Goal: Task Accomplishment & Management: Use online tool/utility

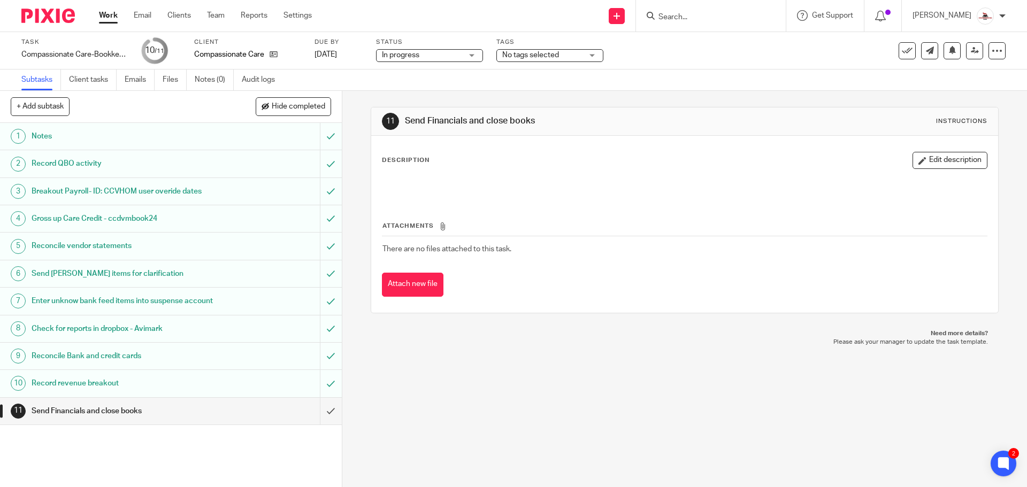
click at [107, 17] on link "Work" at bounding box center [108, 15] width 19 height 11
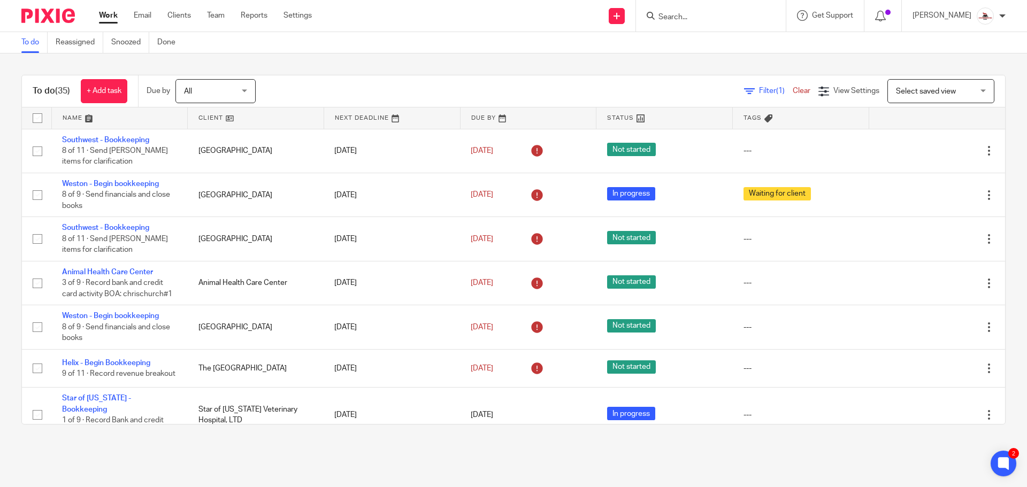
click at [204, 115] on link at bounding box center [256, 117] width 136 height 21
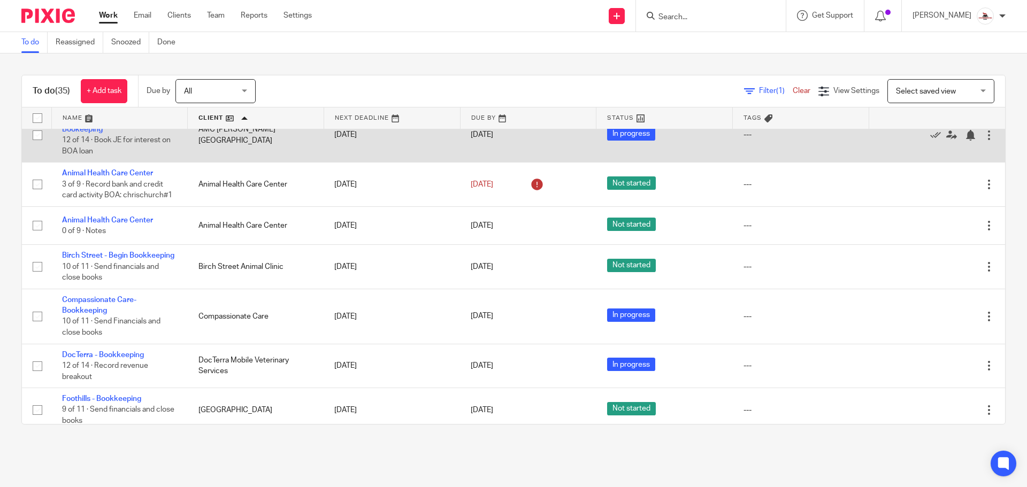
scroll to position [160, 0]
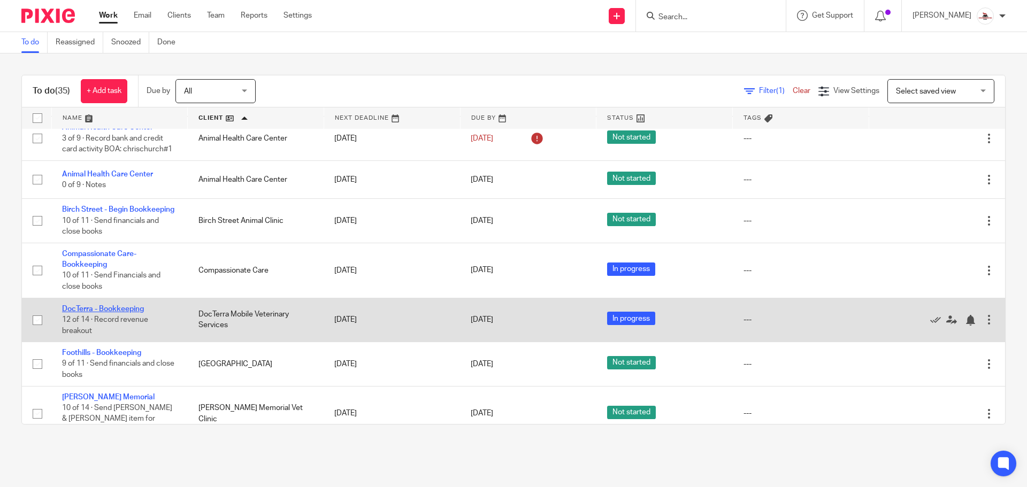
click at [127, 309] on link "DocTerra - Bookkeeping" at bounding box center [103, 308] width 82 height 7
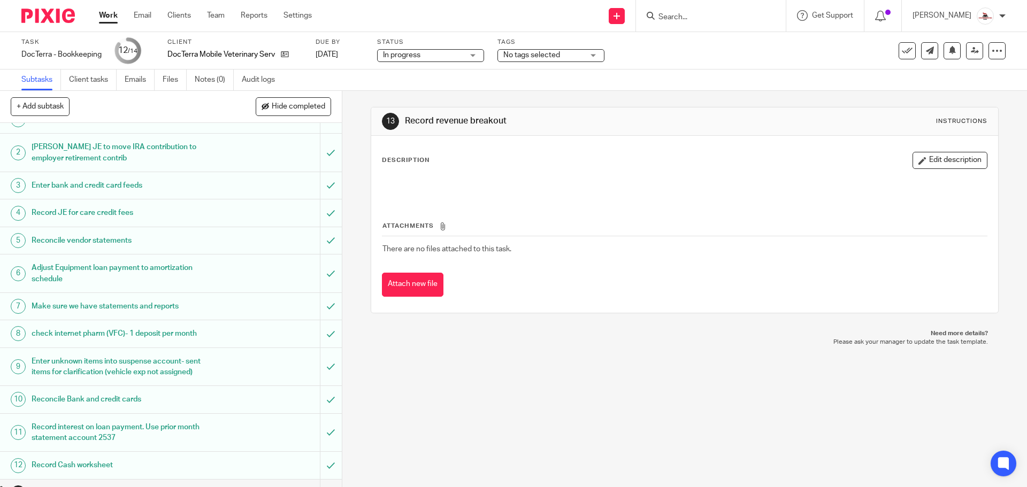
scroll to position [64, 0]
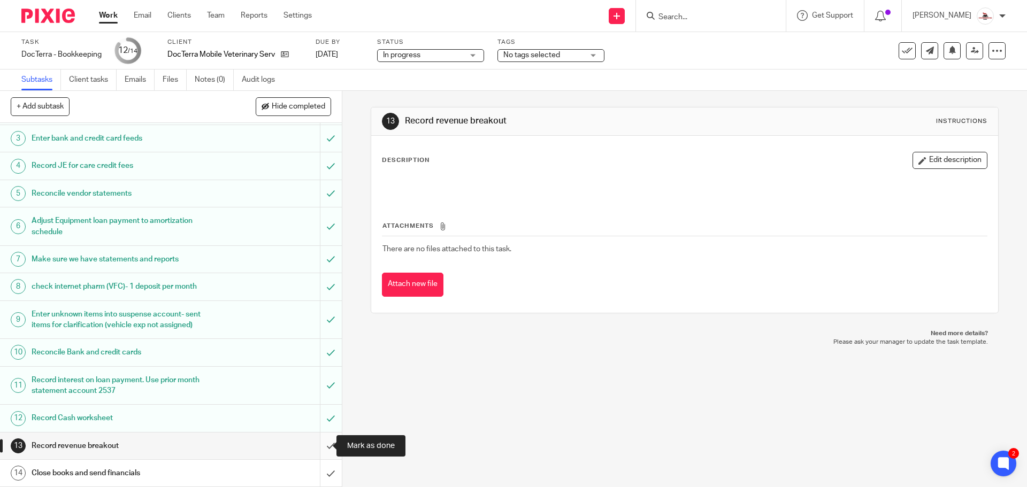
click at [320, 444] on input "submit" at bounding box center [171, 446] width 342 height 27
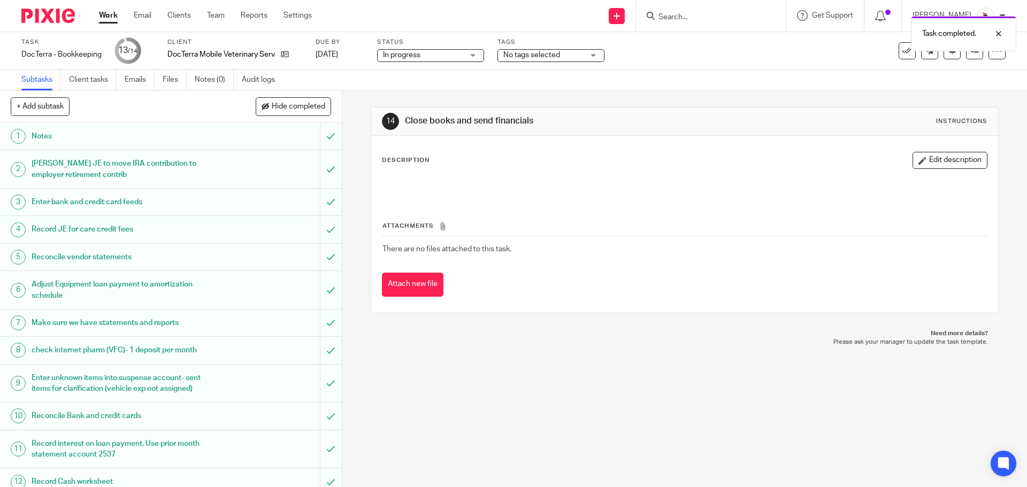
click at [105, 18] on link "Work" at bounding box center [108, 15] width 19 height 11
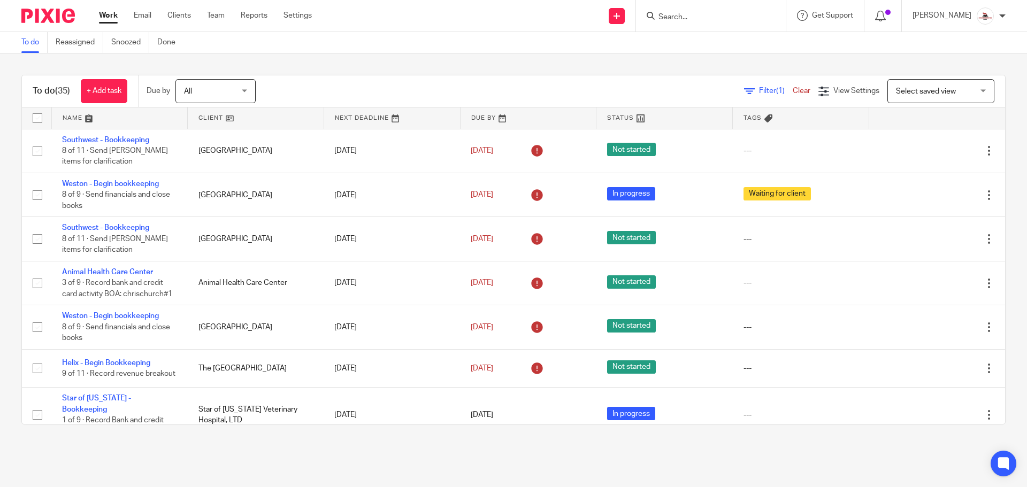
click at [211, 114] on link at bounding box center [256, 117] width 136 height 21
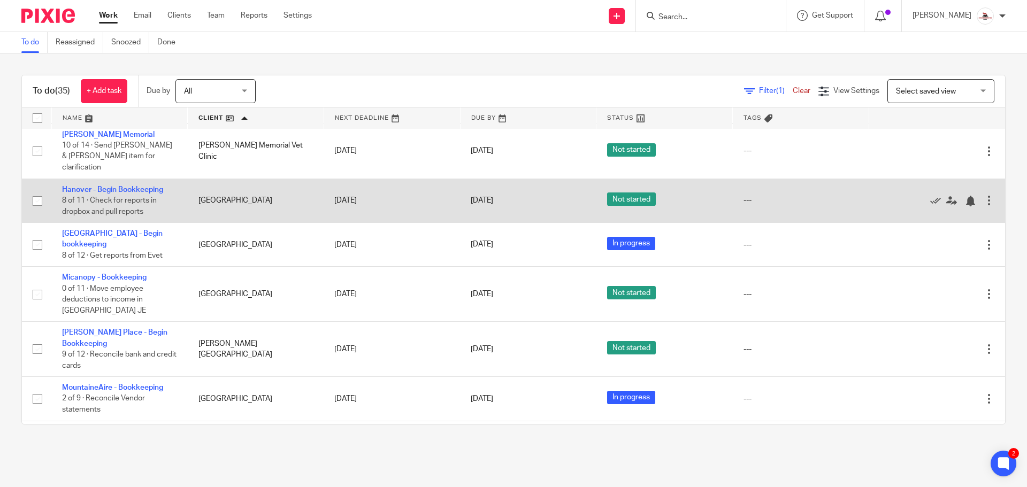
scroll to position [428, 0]
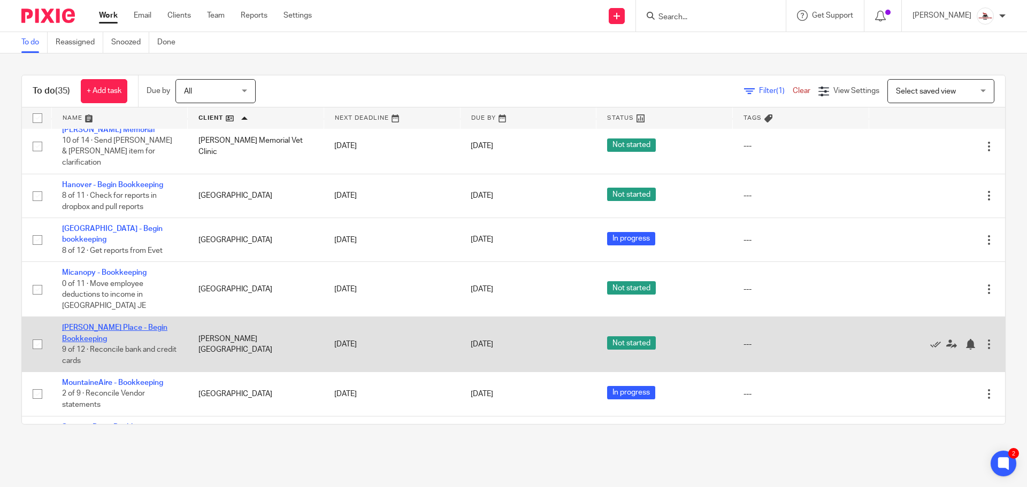
click at [89, 324] on link "[PERSON_NAME] Place - Begin Bookkeeping" at bounding box center [114, 333] width 105 height 18
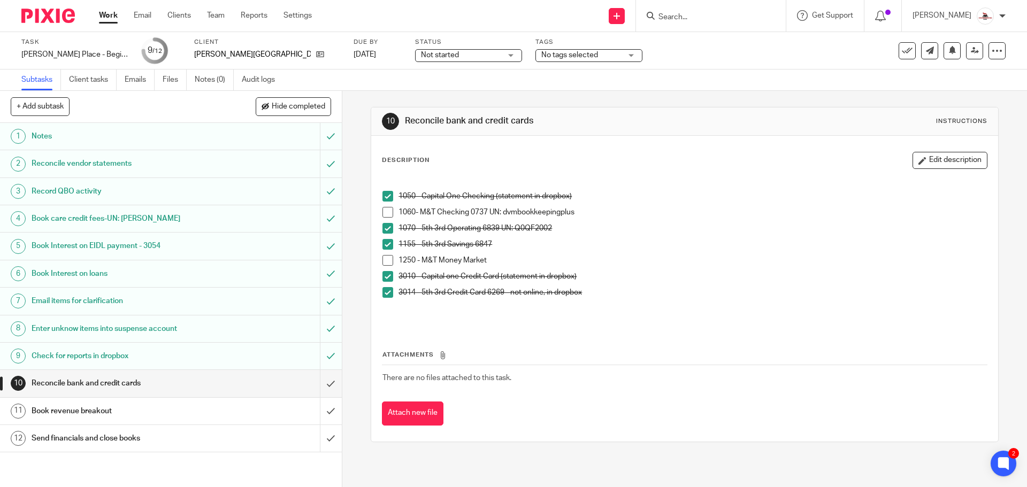
click at [101, 16] on link "Work" at bounding box center [108, 15] width 19 height 11
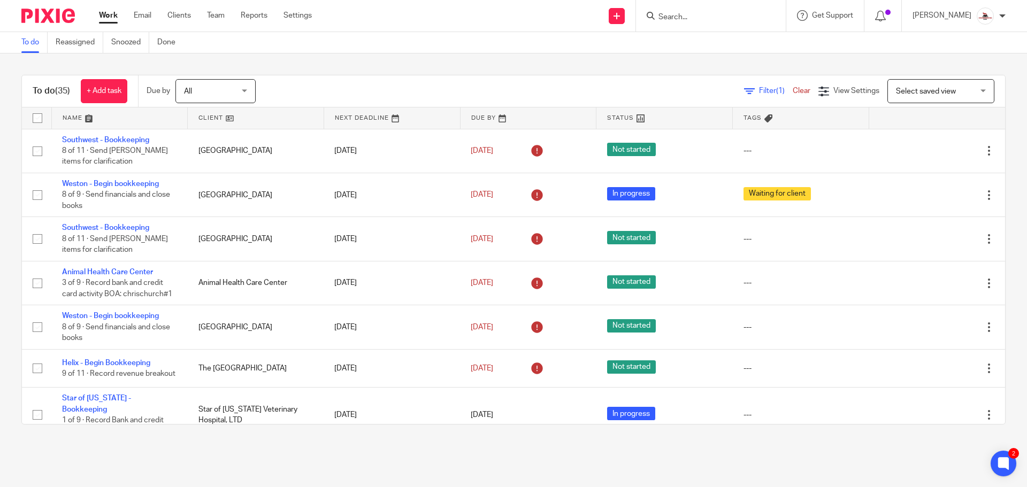
click at [206, 117] on link at bounding box center [256, 117] width 136 height 21
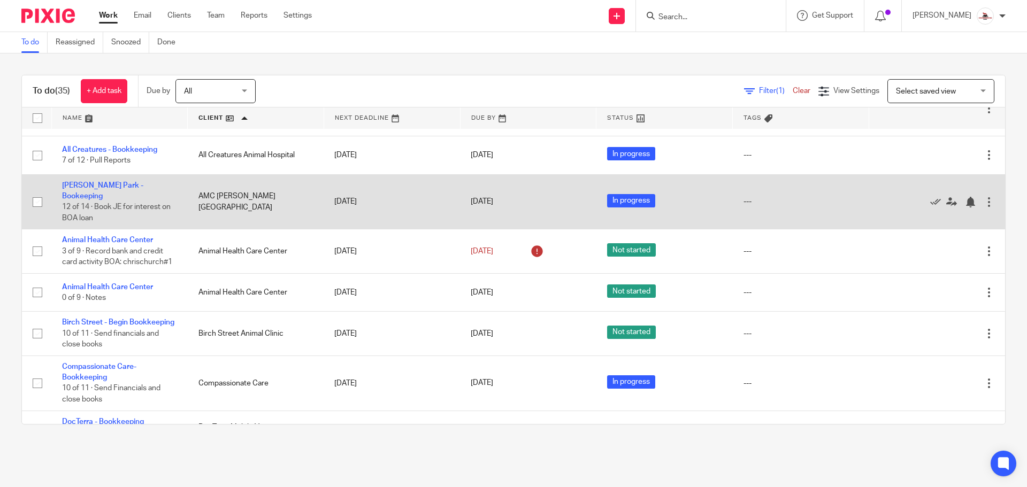
scroll to position [214, 0]
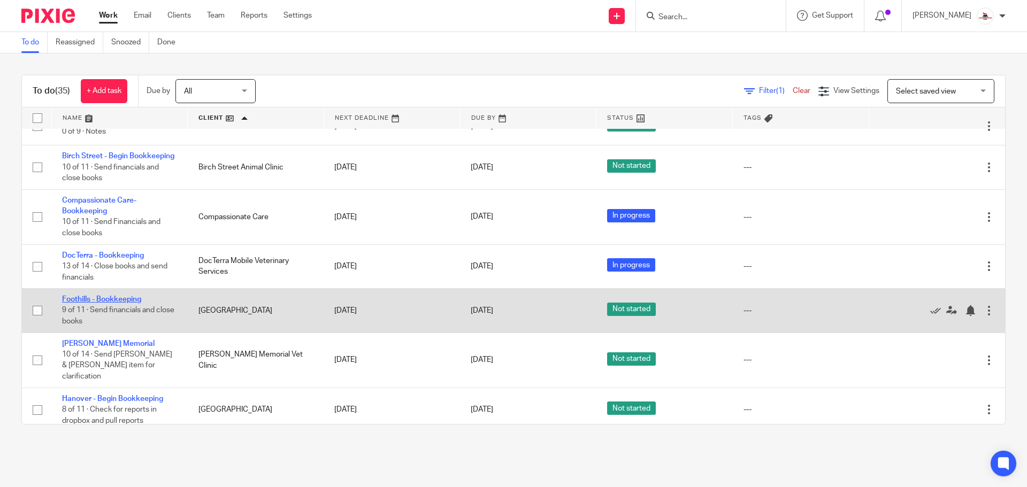
click at [117, 297] on link "Foothills - Bookkeeping" at bounding box center [101, 299] width 79 height 7
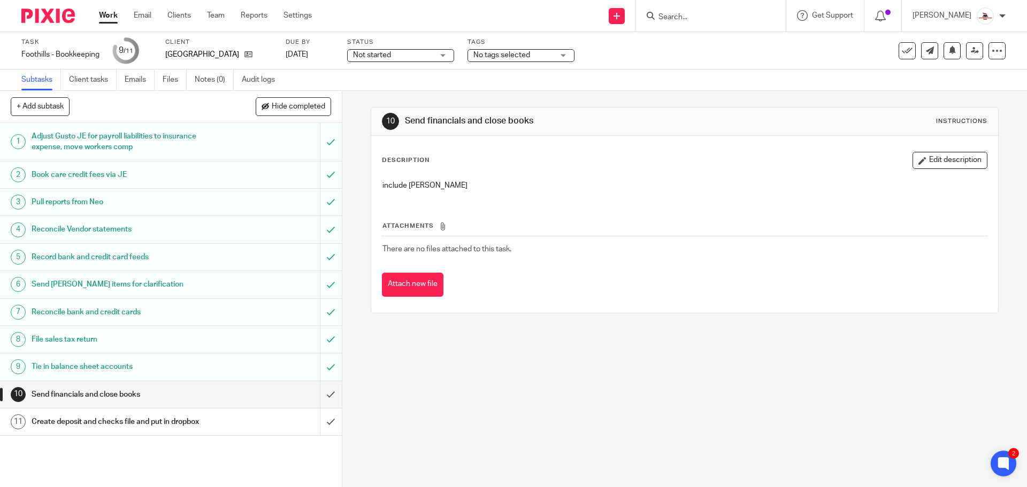
click at [111, 18] on link "Work" at bounding box center [108, 15] width 19 height 11
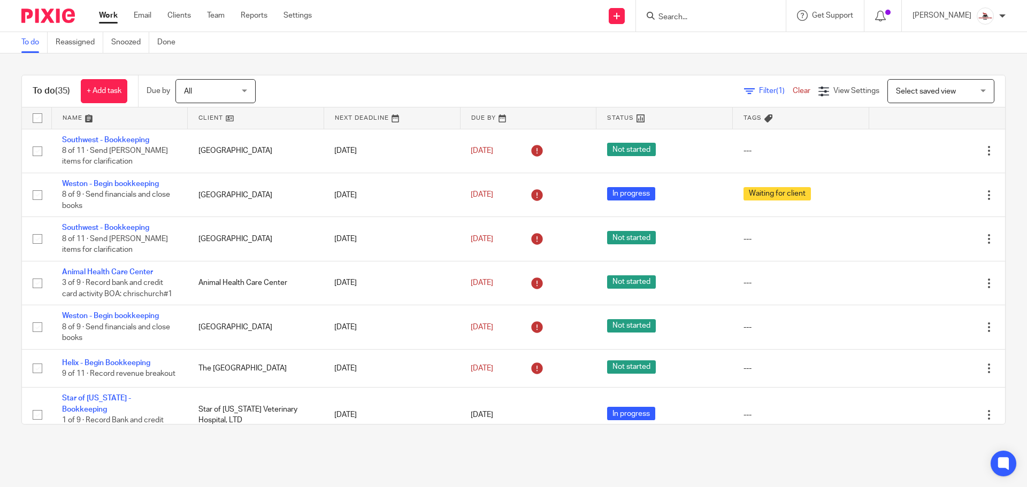
click at [211, 116] on link at bounding box center [256, 117] width 136 height 21
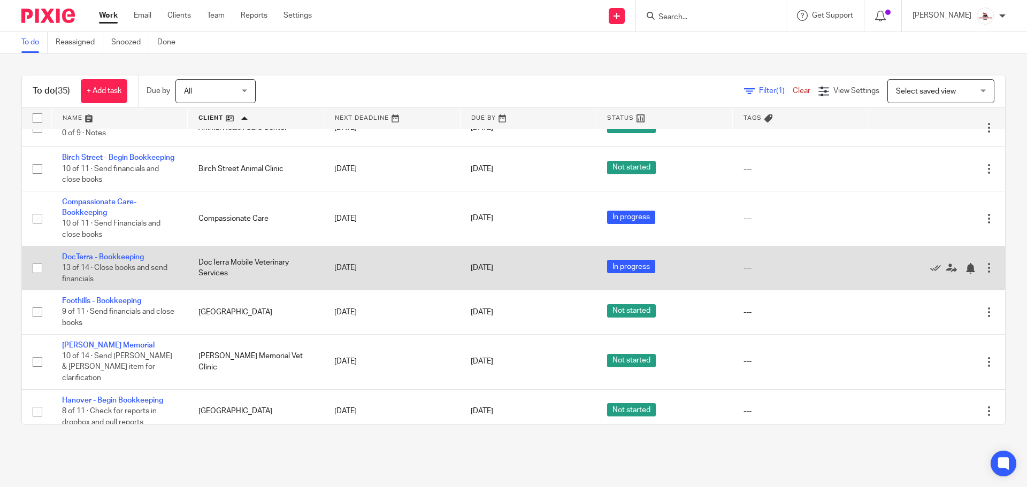
scroll to position [321, 0]
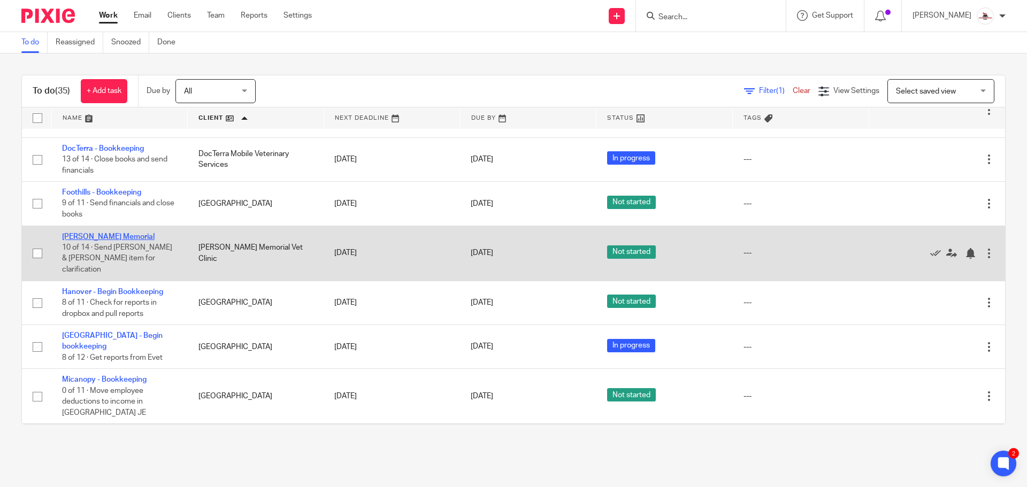
click at [113, 234] on link "[PERSON_NAME] Memorial" at bounding box center [108, 236] width 93 height 7
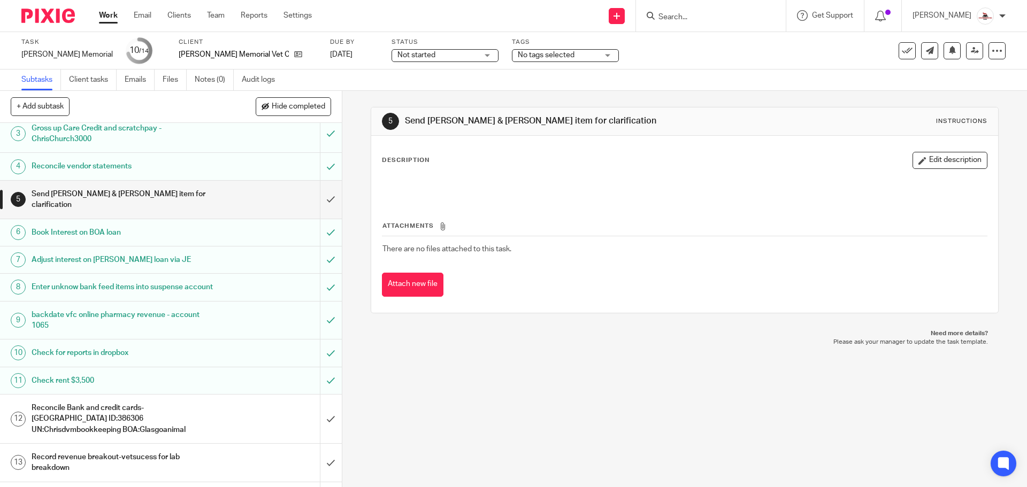
scroll to position [86, 0]
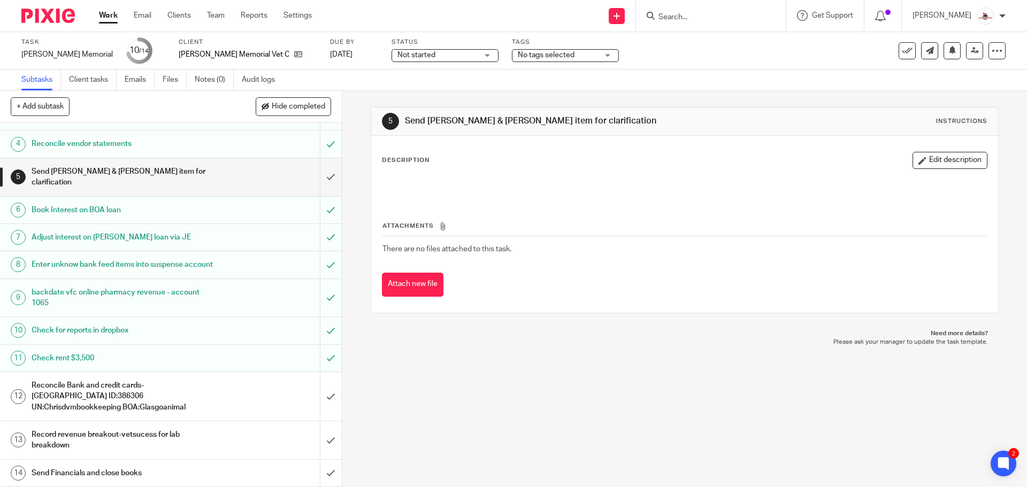
click at [155, 393] on h1 "Reconcile Bank and credit cards- [GEOGRAPHIC_DATA] ID:386306 UN:Chrisdvmbookkee…" at bounding box center [124, 397] width 185 height 38
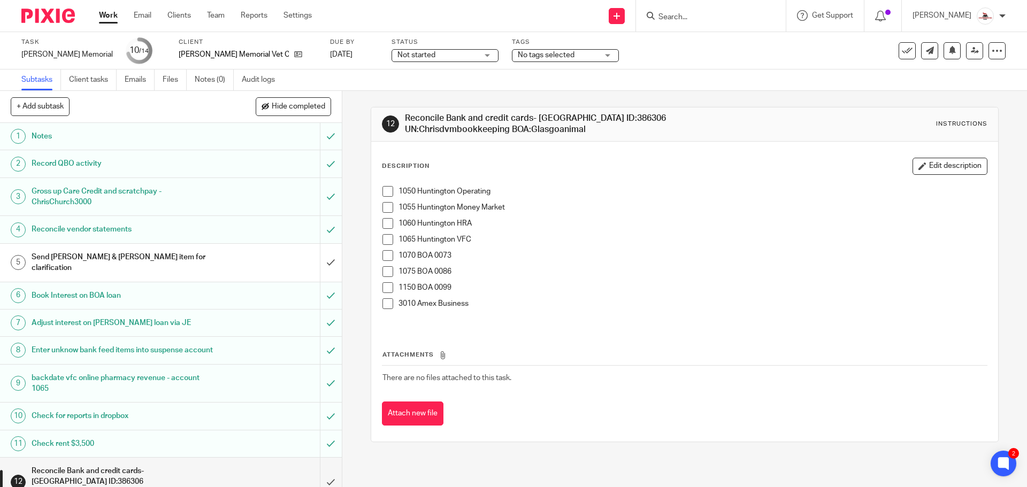
click at [382, 190] on span at bounding box center [387, 191] width 11 height 11
click at [383, 204] on span at bounding box center [387, 207] width 11 height 11
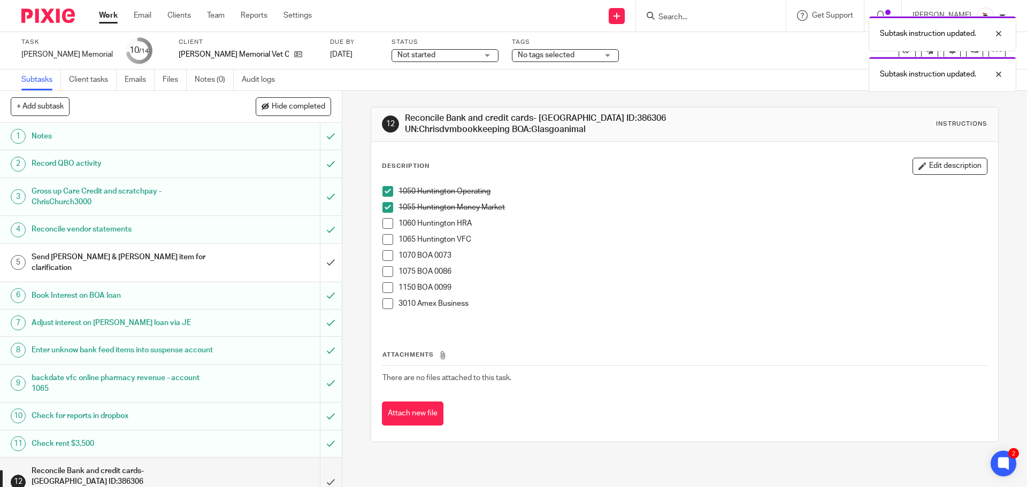
click at [383, 221] on span at bounding box center [387, 223] width 11 height 11
click at [384, 237] on span at bounding box center [387, 239] width 11 height 11
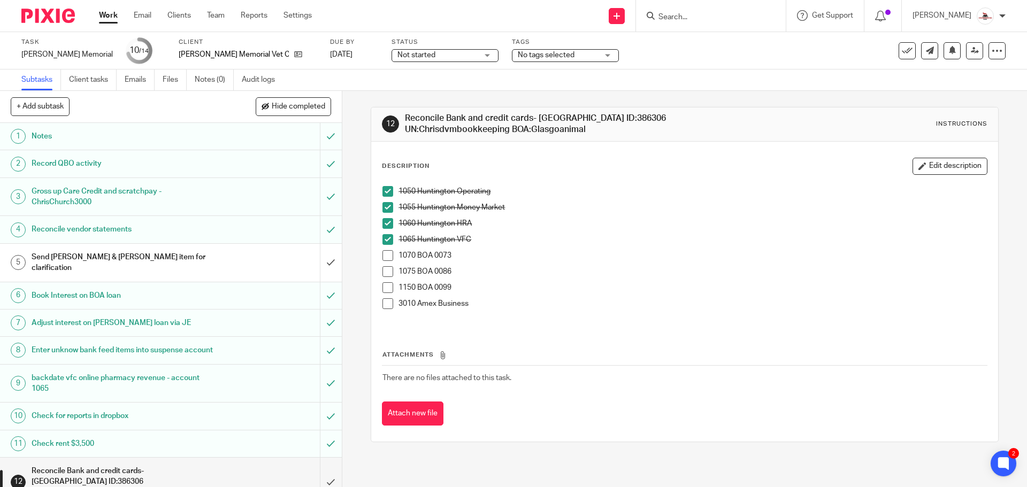
click at [387, 258] on span at bounding box center [387, 255] width 11 height 11
click at [387, 272] on span at bounding box center [387, 271] width 11 height 11
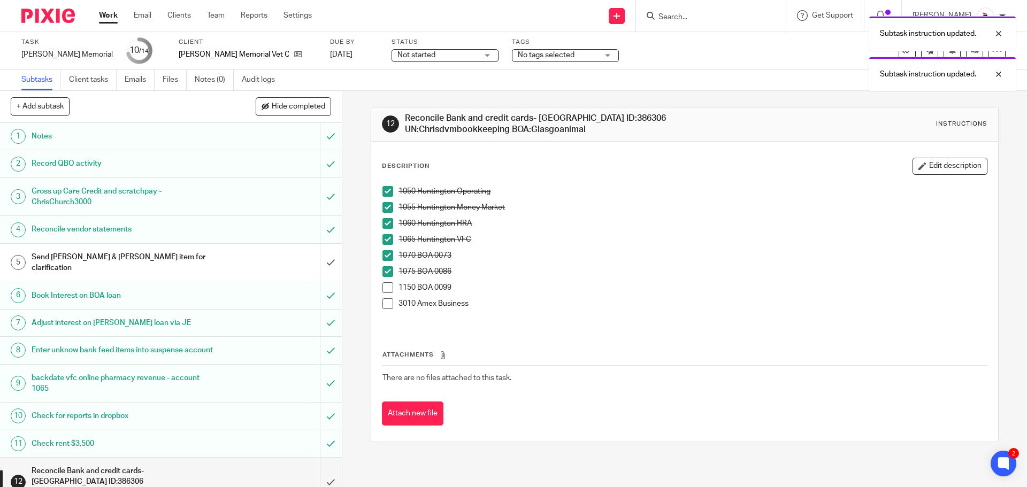
click at [386, 285] on span at bounding box center [387, 287] width 11 height 11
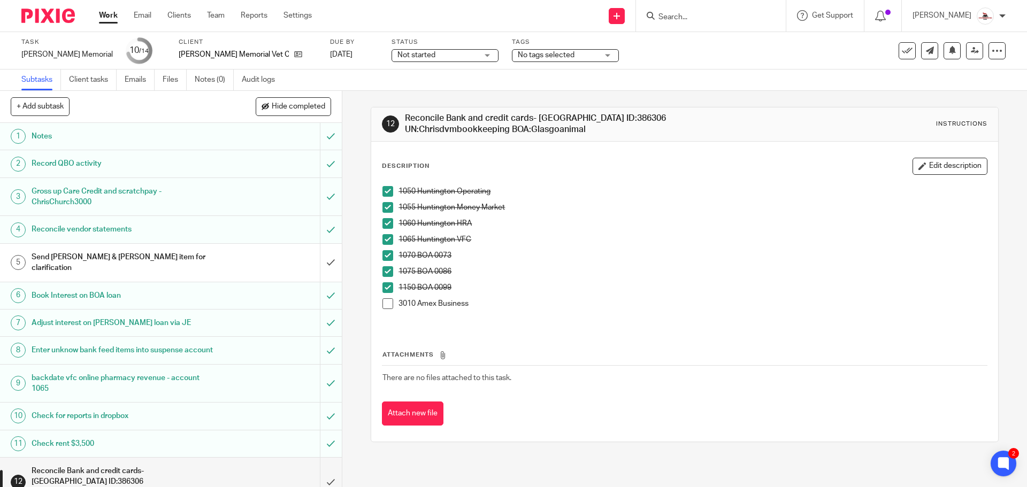
click at [382, 306] on span at bounding box center [387, 303] width 11 height 11
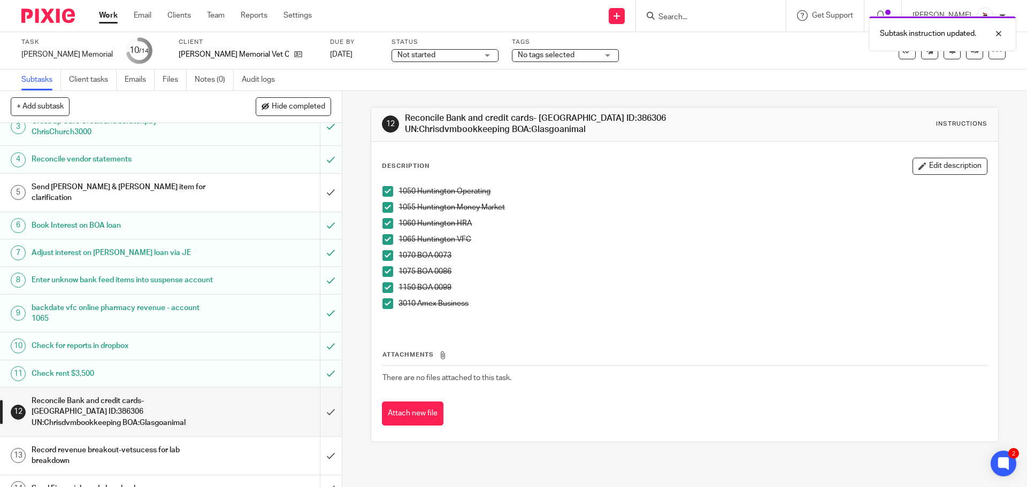
scroll to position [86, 0]
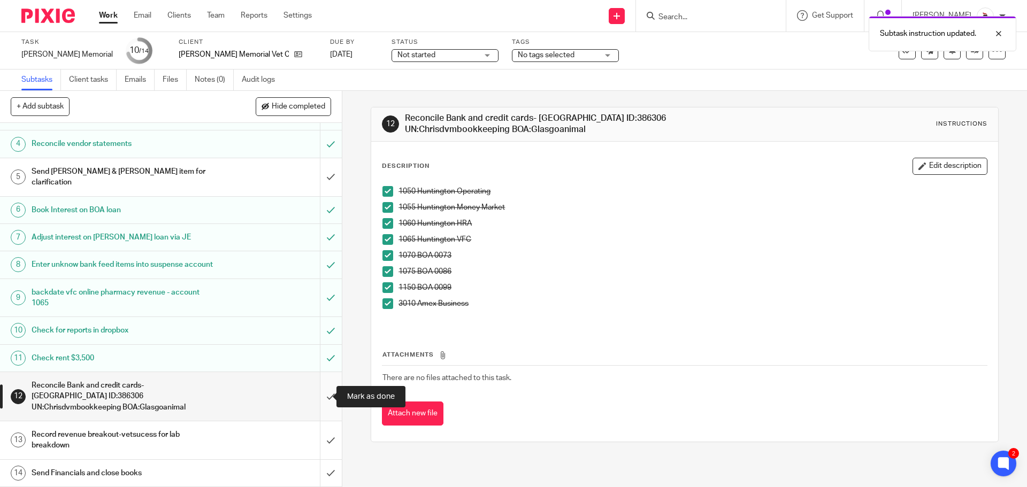
click at [316, 391] on input "submit" at bounding box center [171, 396] width 342 height 49
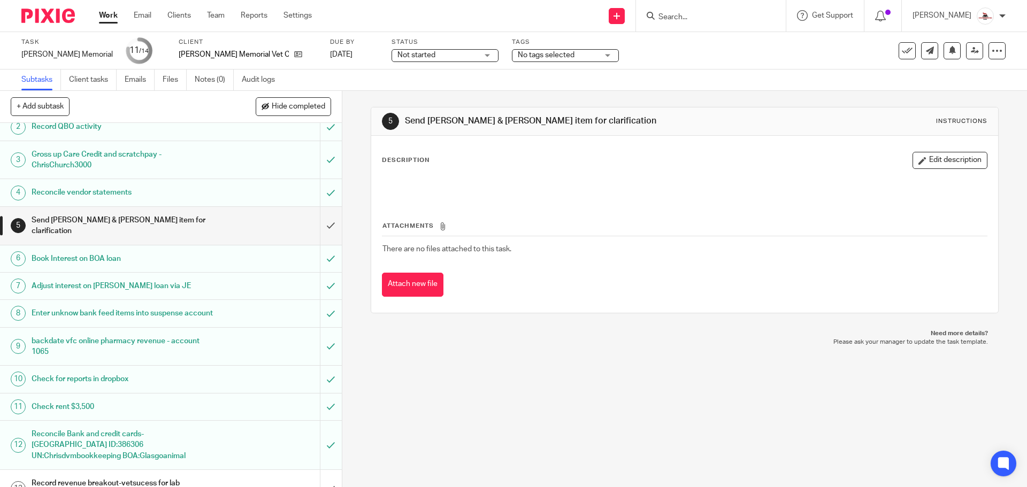
scroll to position [86, 0]
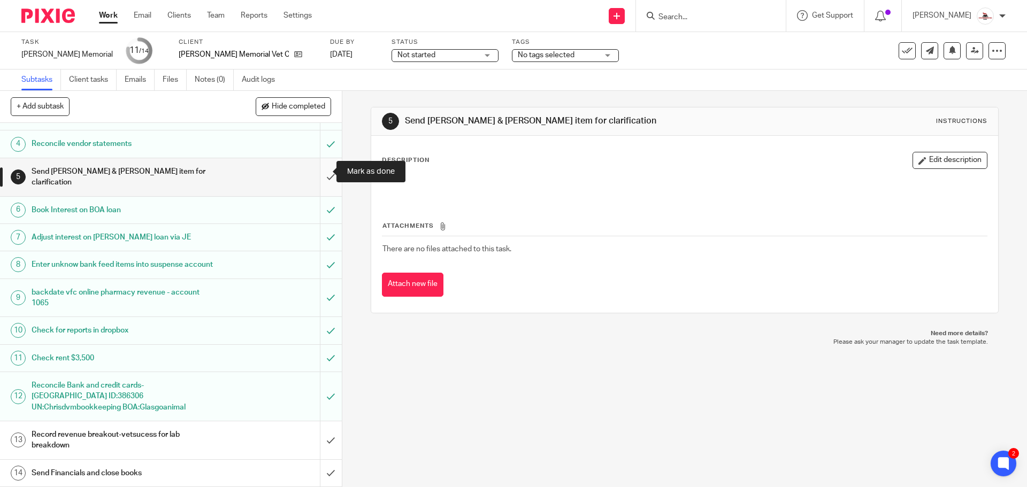
click at [320, 174] on input "submit" at bounding box center [171, 177] width 342 height 38
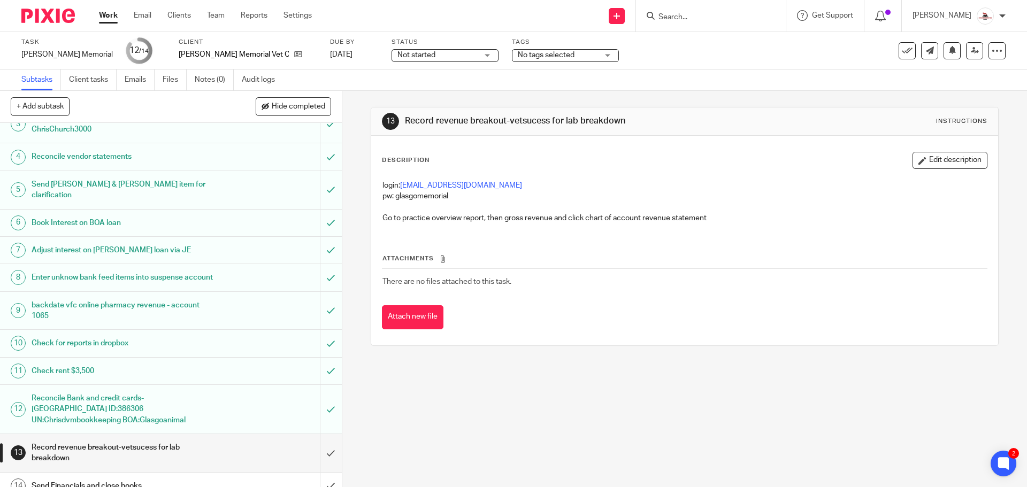
scroll to position [86, 0]
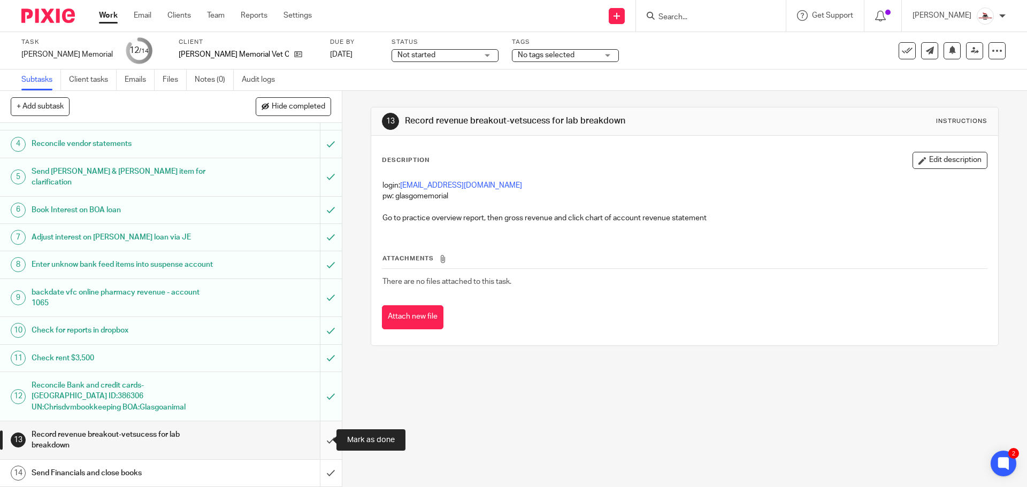
click at [322, 442] on input "submit" at bounding box center [171, 440] width 342 height 38
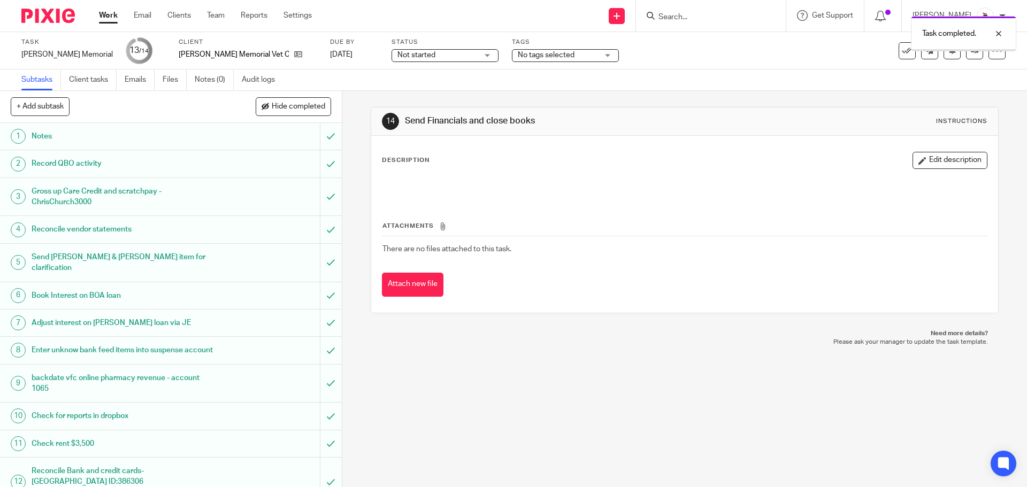
click at [106, 14] on link "Work" at bounding box center [108, 15] width 19 height 11
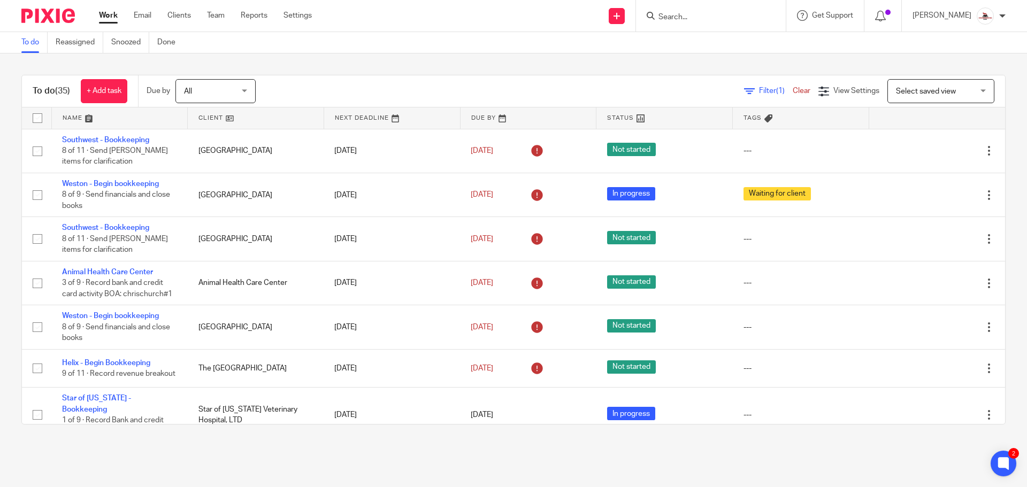
click at [107, 15] on link "Work" at bounding box center [108, 15] width 19 height 11
click at [209, 110] on link at bounding box center [256, 117] width 136 height 21
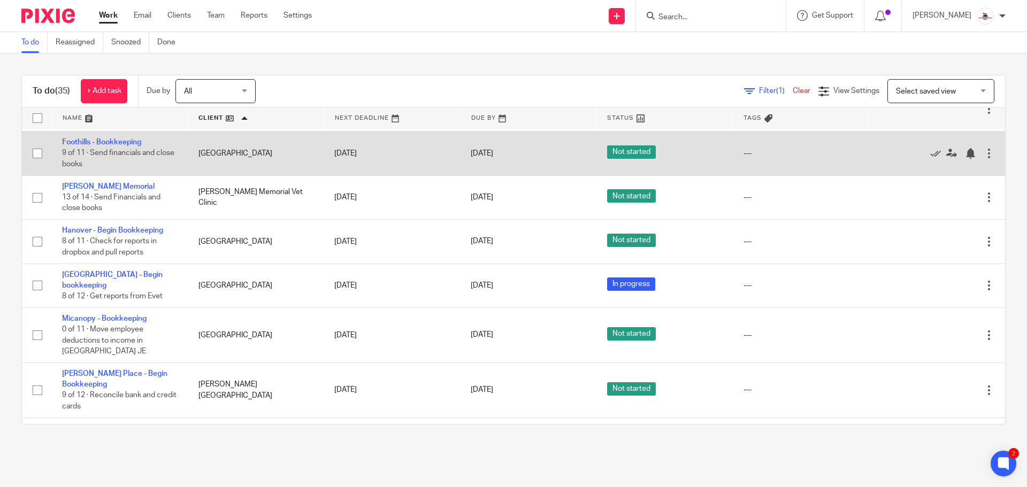
scroll to position [374, 0]
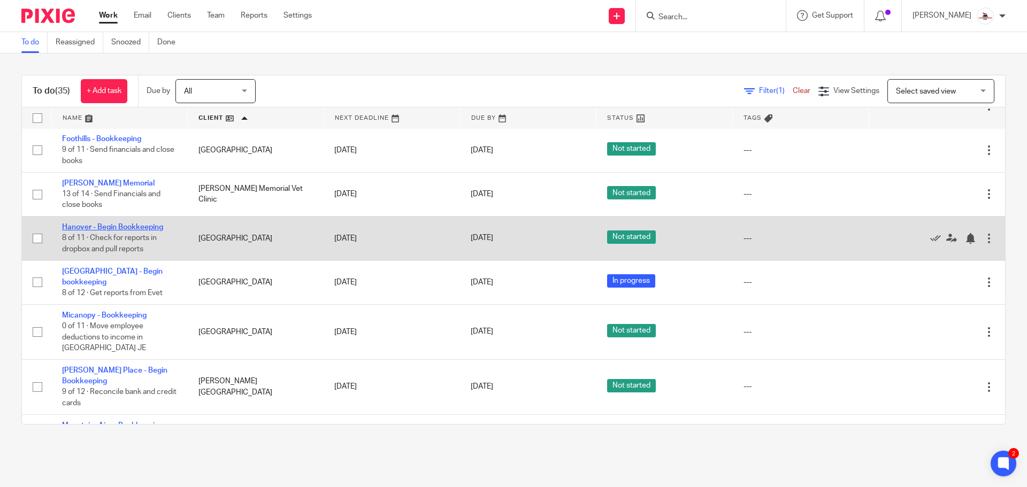
click at [119, 224] on link "Hanover - Begin Bookkeeping" at bounding box center [112, 227] width 101 height 7
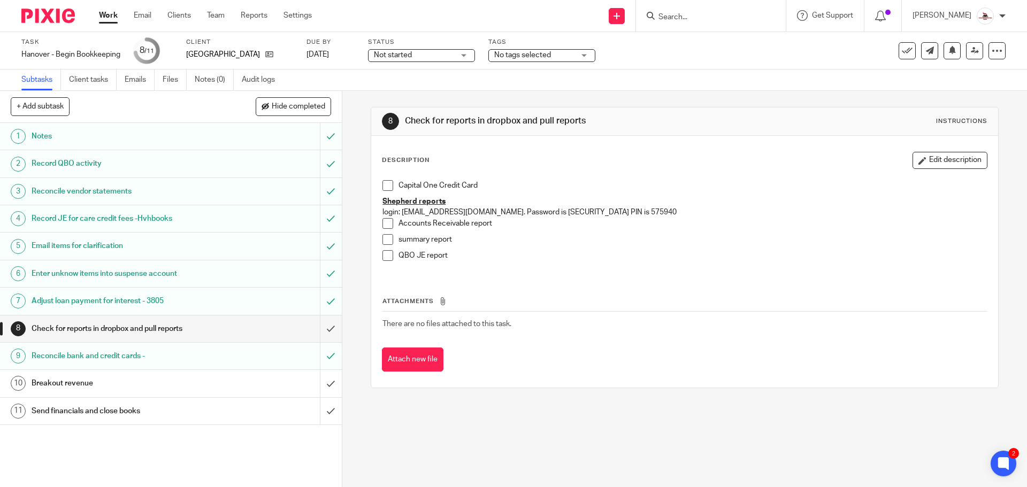
click at [386, 183] on span at bounding box center [387, 185] width 11 height 11
click at [387, 226] on span at bounding box center [387, 223] width 11 height 11
click at [383, 241] on span at bounding box center [387, 239] width 11 height 11
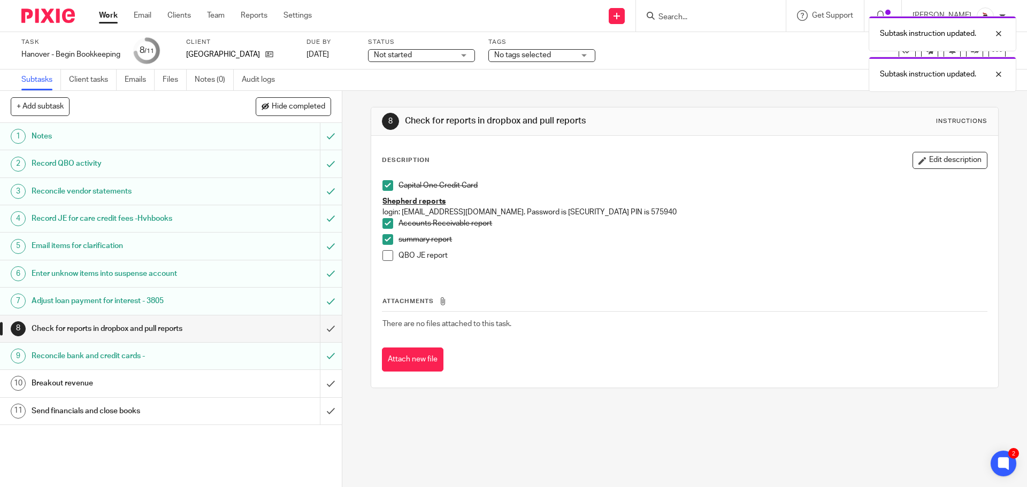
click at [383, 256] on span at bounding box center [387, 255] width 11 height 11
click at [320, 334] on input "submit" at bounding box center [171, 329] width 342 height 27
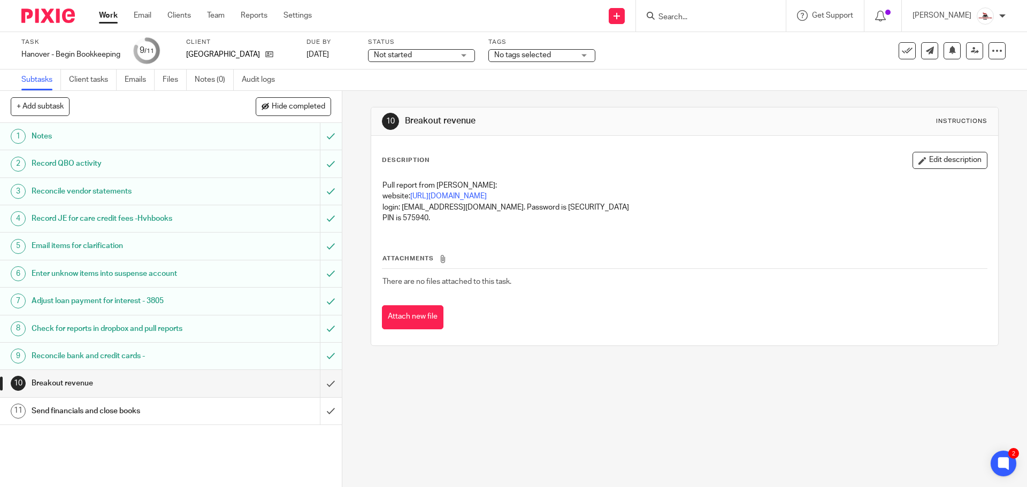
click at [213, 328] on div "Check for reports in dropbox and pull reports" at bounding box center [171, 329] width 278 height 16
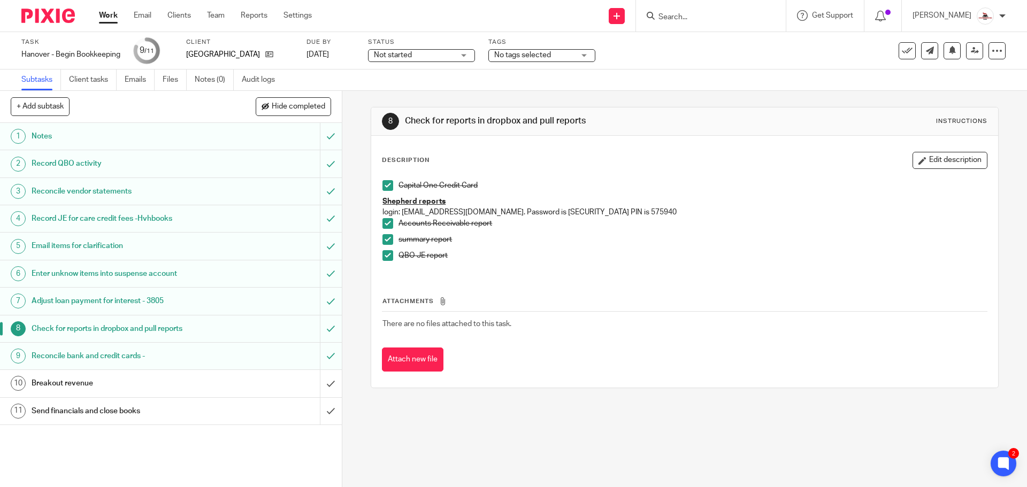
click at [111, 14] on link "Work" at bounding box center [108, 15] width 19 height 11
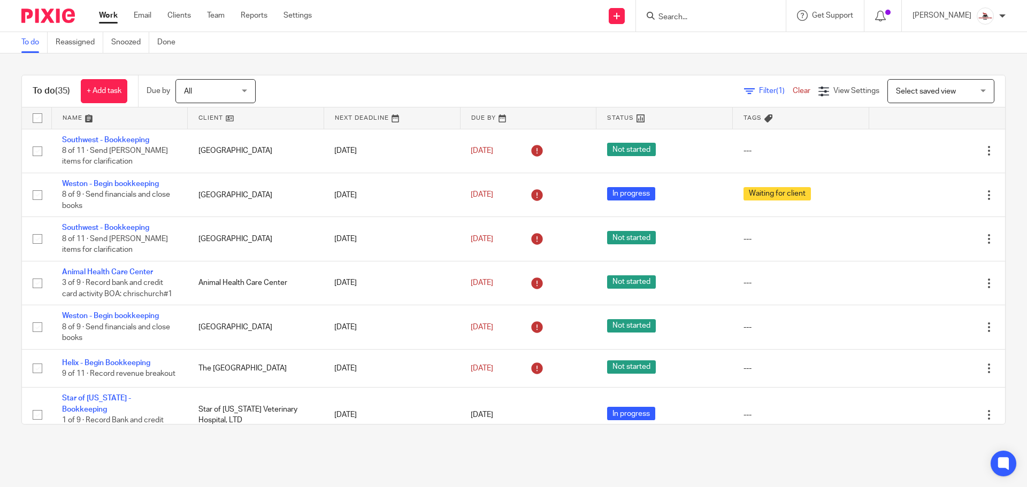
click at [209, 119] on link at bounding box center [256, 117] width 136 height 21
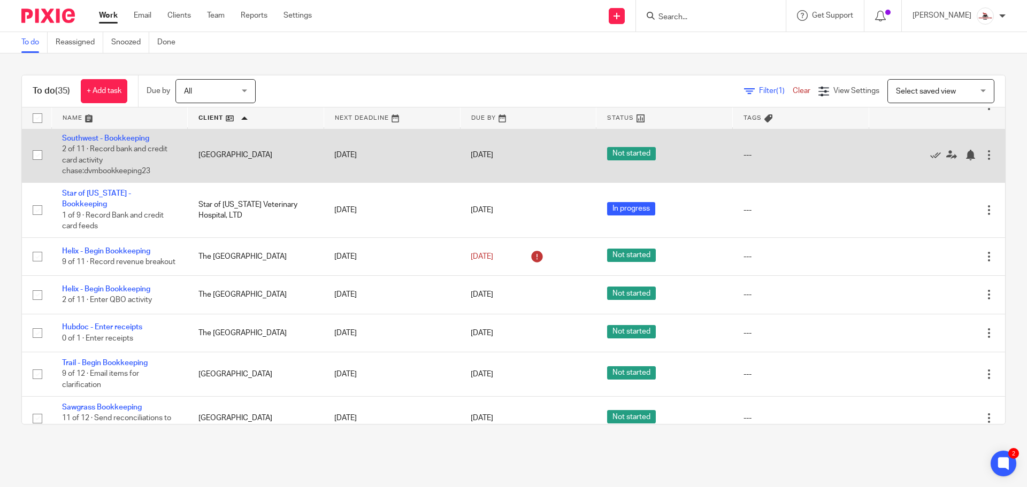
scroll to position [1070, 0]
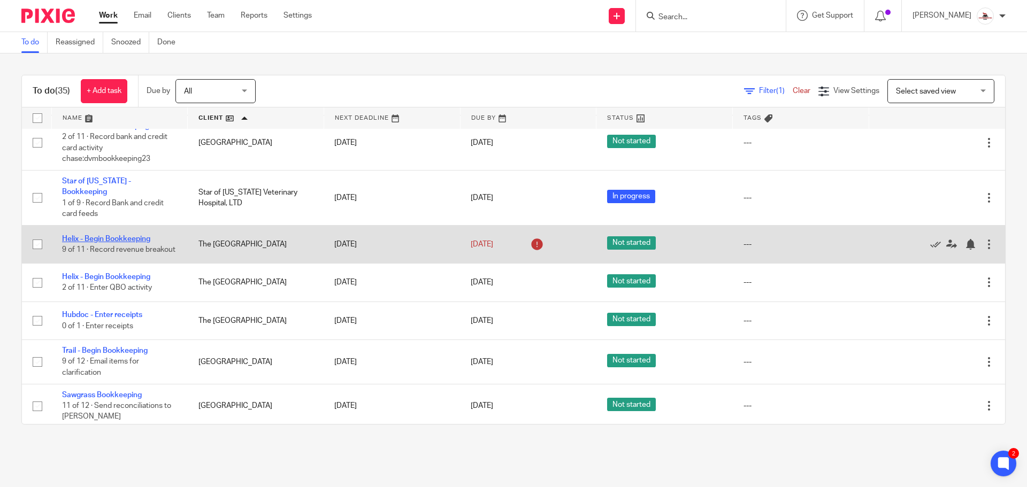
click at [126, 235] on link "Helix - Begin Bookkeeping" at bounding box center [106, 238] width 88 height 7
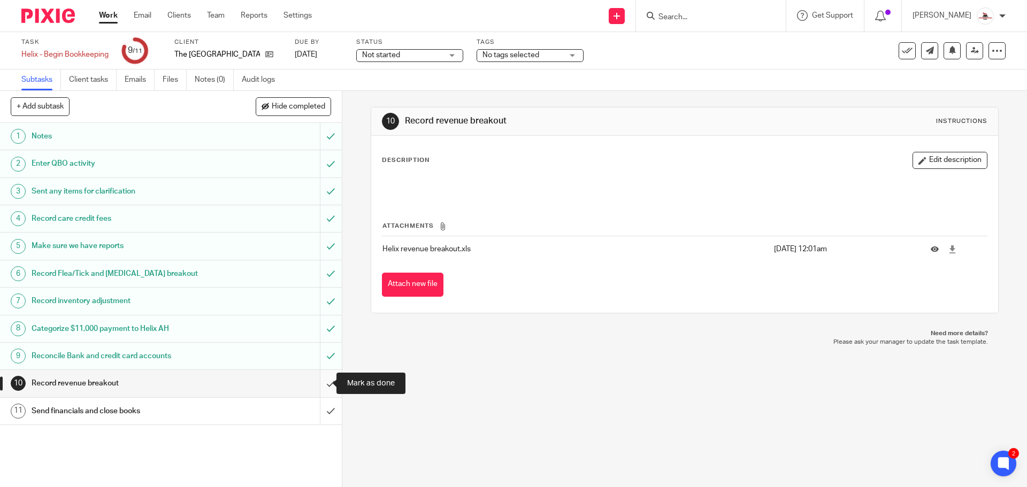
click at [322, 386] on input "submit" at bounding box center [171, 383] width 342 height 27
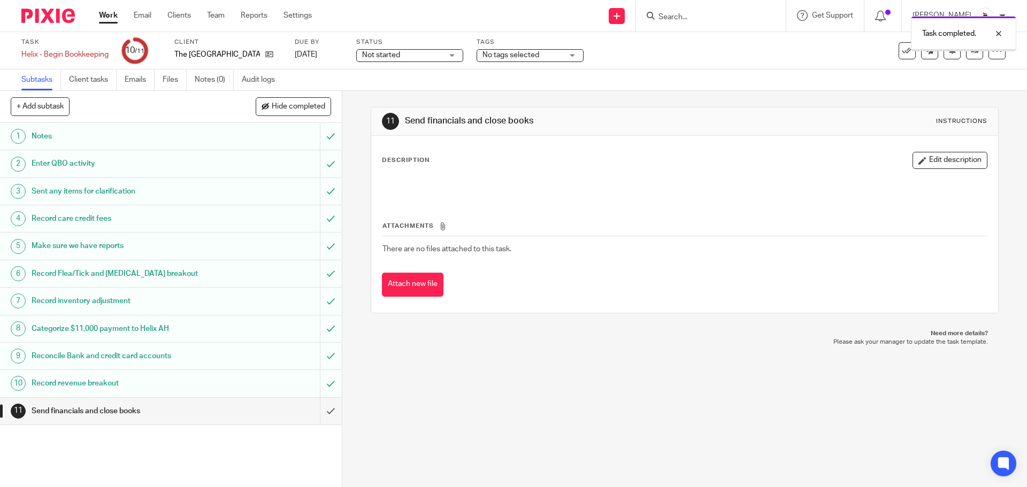
click at [104, 15] on link "Work" at bounding box center [108, 15] width 19 height 11
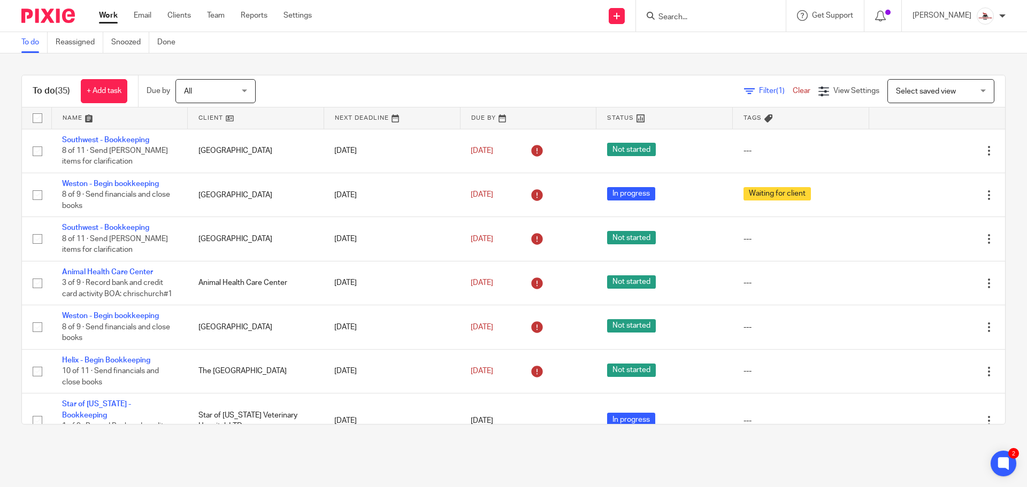
click at [213, 113] on link at bounding box center [256, 117] width 136 height 21
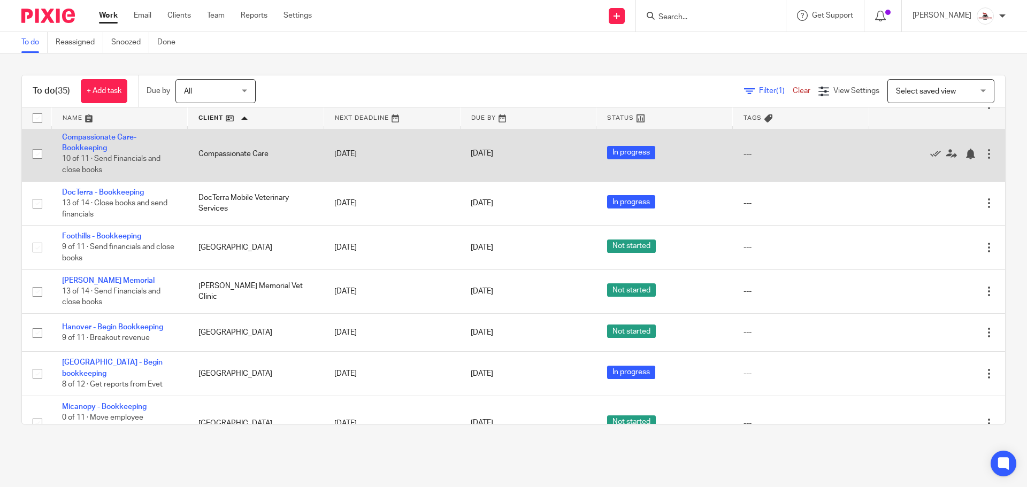
scroll to position [321, 0]
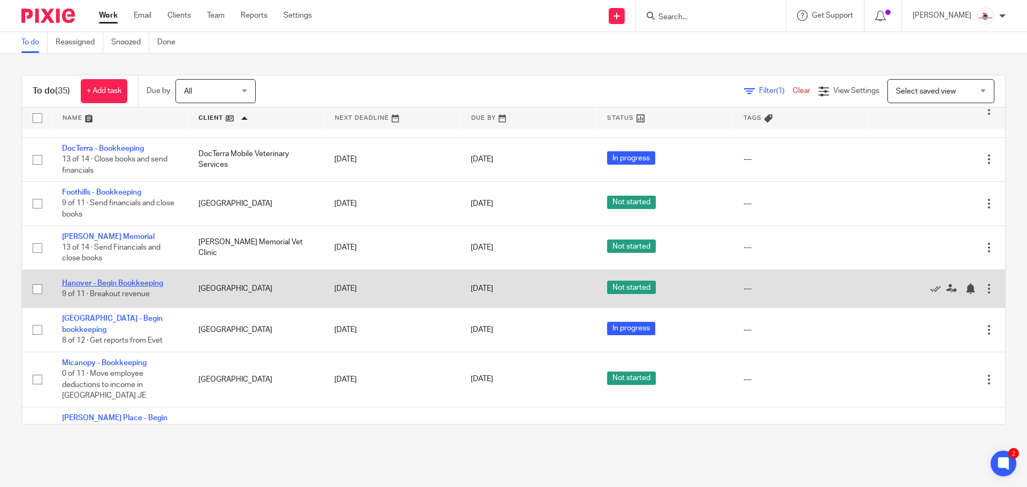
click at [135, 285] on link "Hanover - Begin Bookkeeping" at bounding box center [112, 283] width 101 height 7
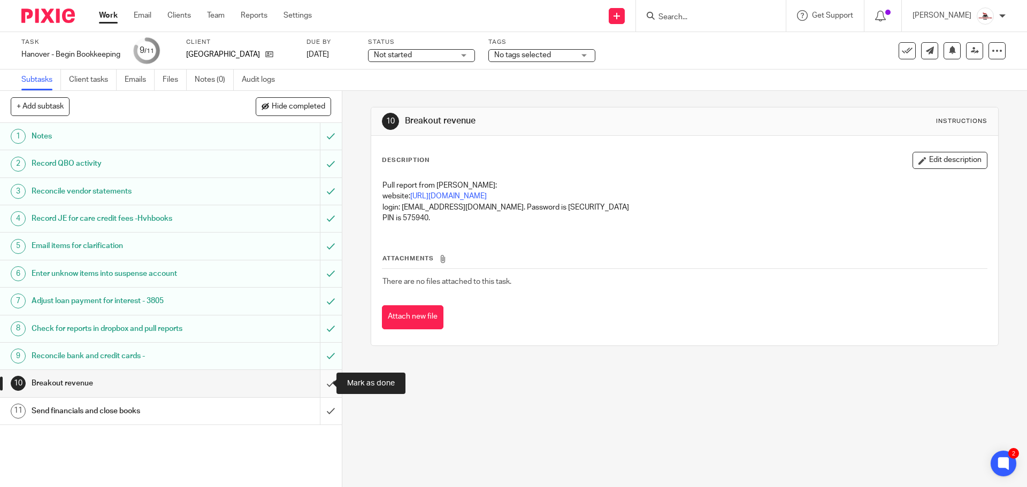
click at [317, 386] on input "submit" at bounding box center [171, 383] width 342 height 27
